Goal: Find specific page/section: Find specific page/section

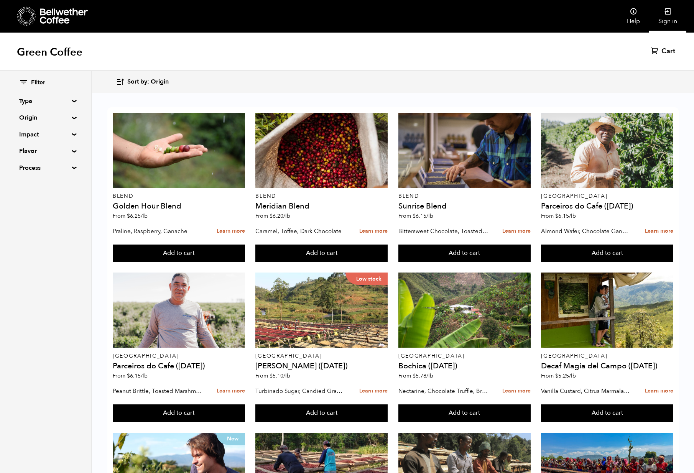
click at [665, 12] on icon at bounding box center [669, 12] width 8 height 8
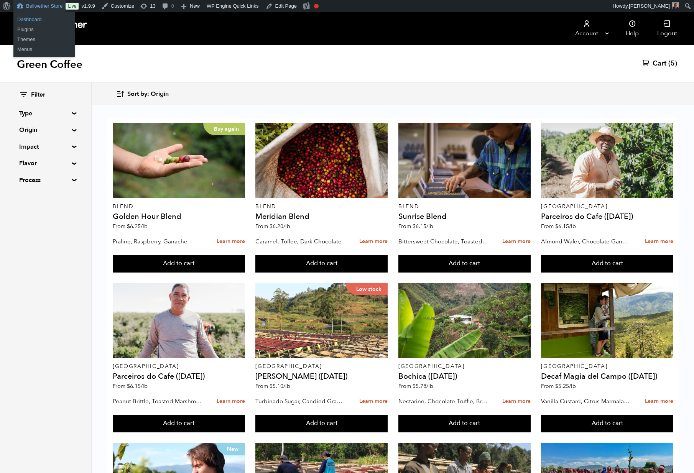
click at [25, 18] on link "Dashboard" at bounding box center [43, 20] width 61 height 10
click at [36, 17] on link "Dashboard" at bounding box center [43, 20] width 61 height 10
